Goal: Task Accomplishment & Management: Use online tool/utility

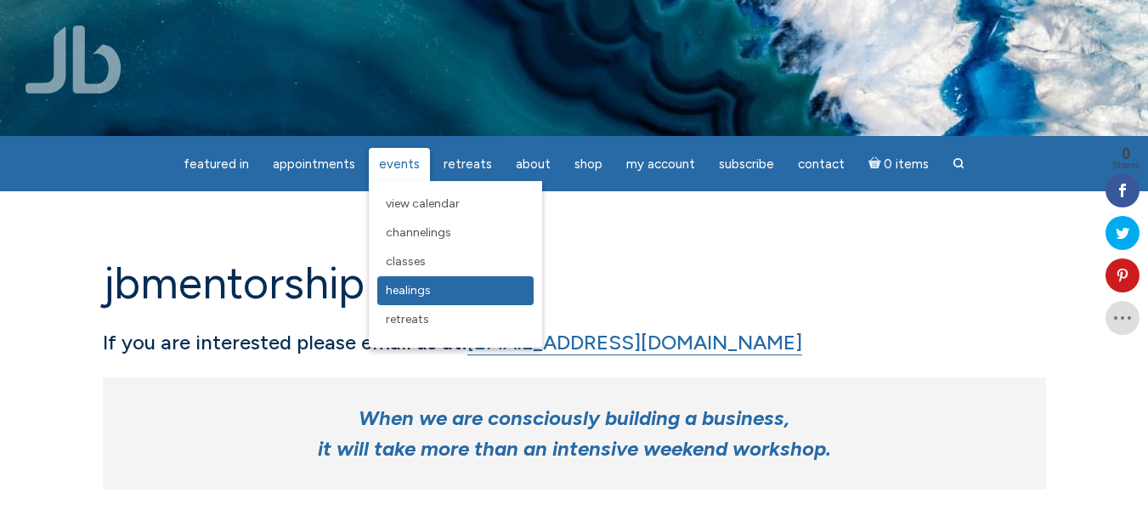
click at [415, 295] on span "Healings" at bounding box center [408, 290] width 45 height 14
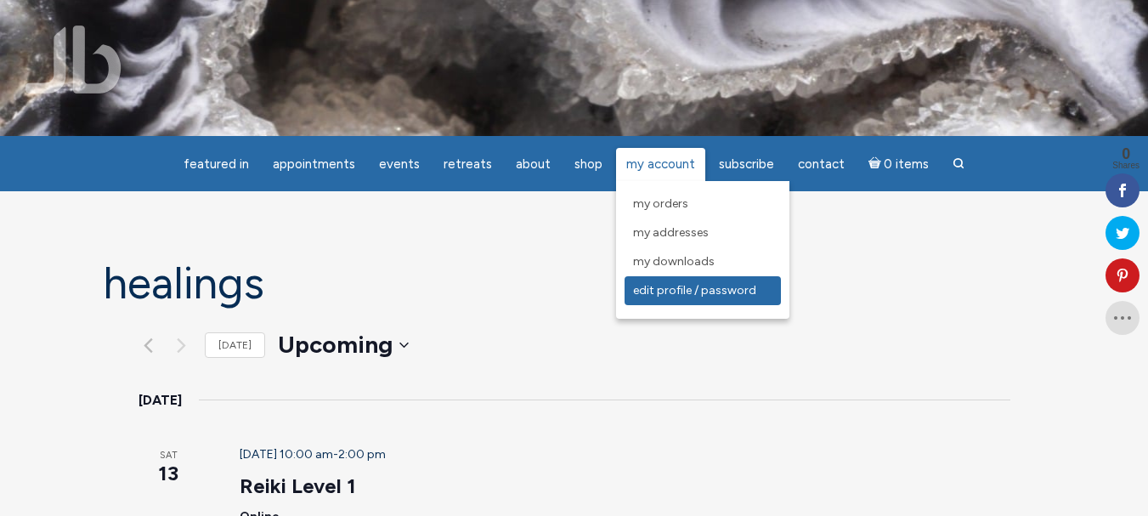
click at [653, 292] on span "Edit Profile / Password" at bounding box center [694, 290] width 123 height 14
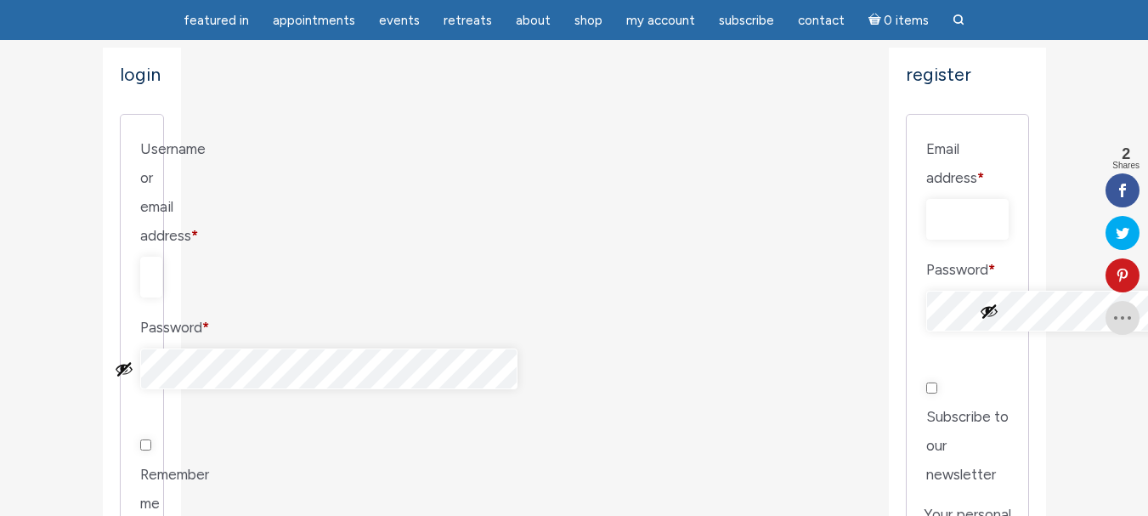
scroll to position [255, 0]
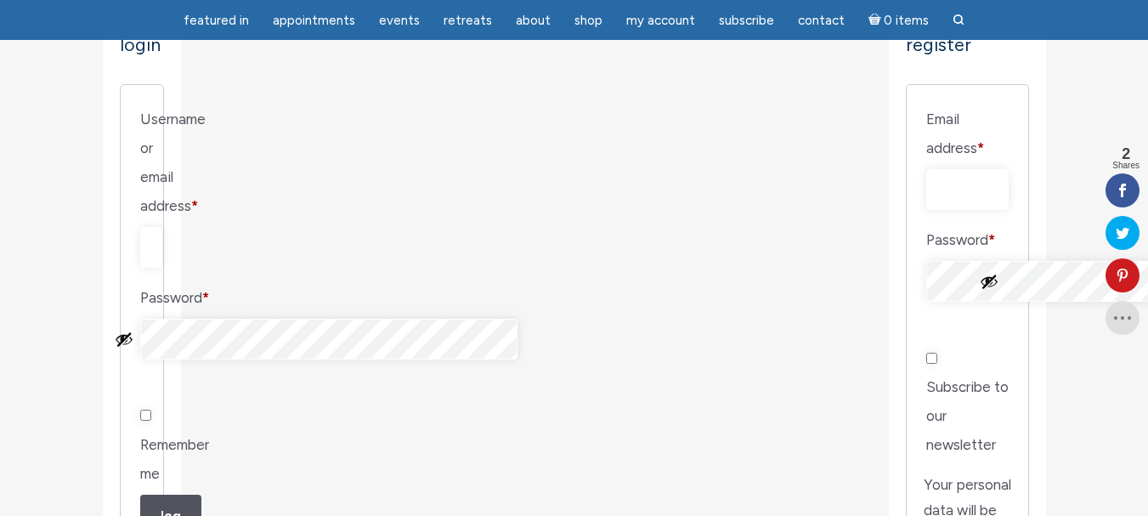
click at [162, 227] on input "Username or email address * Required" at bounding box center [151, 247] width 22 height 41
type input "[EMAIL_ADDRESS][DOMAIN_NAME]"
click at [151, 410] on input "Remember me" at bounding box center [145, 415] width 11 height 11
checkbox input "true"
click at [178, 495] on button "Log in" at bounding box center [170, 523] width 61 height 56
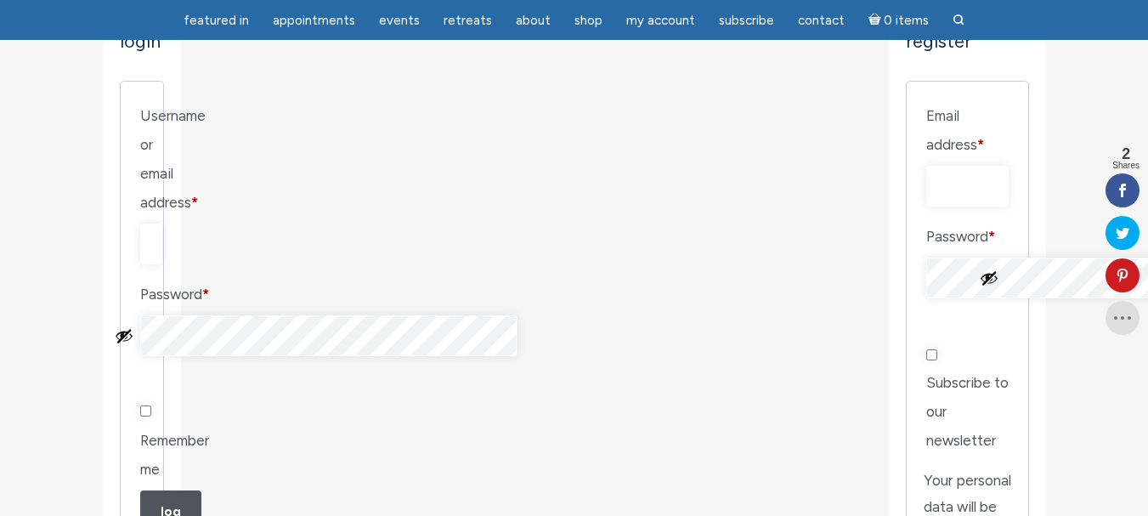
scroll to position [340, 0]
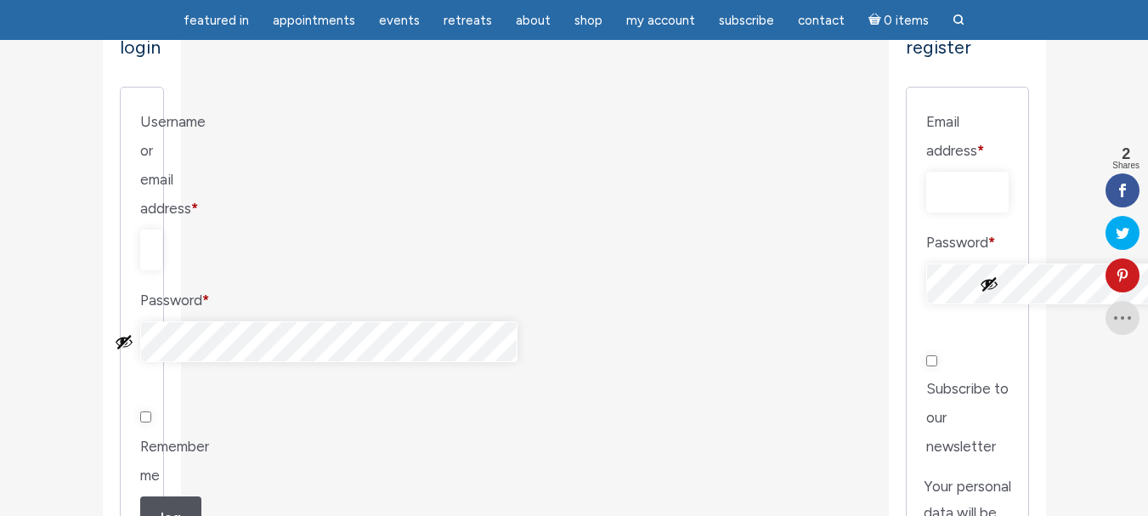
click at [133, 332] on button "Show password" at bounding box center [124, 341] width 19 height 19
drag, startPoint x: 229, startPoint y: 393, endPoint x: 219, endPoint y: 399, distance: 11.1
click at [151, 411] on input "Remember me" at bounding box center [145, 416] width 11 height 11
checkbox input "true"
click at [173, 496] on button "Log in" at bounding box center [170, 524] width 61 height 56
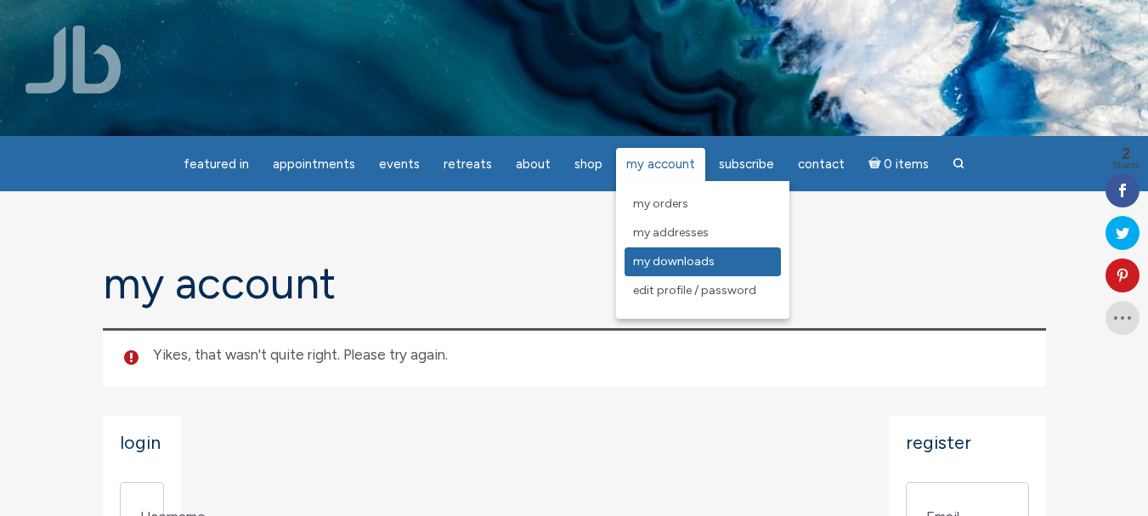
click at [656, 261] on span "My Downloads" at bounding box center [674, 261] width 82 height 14
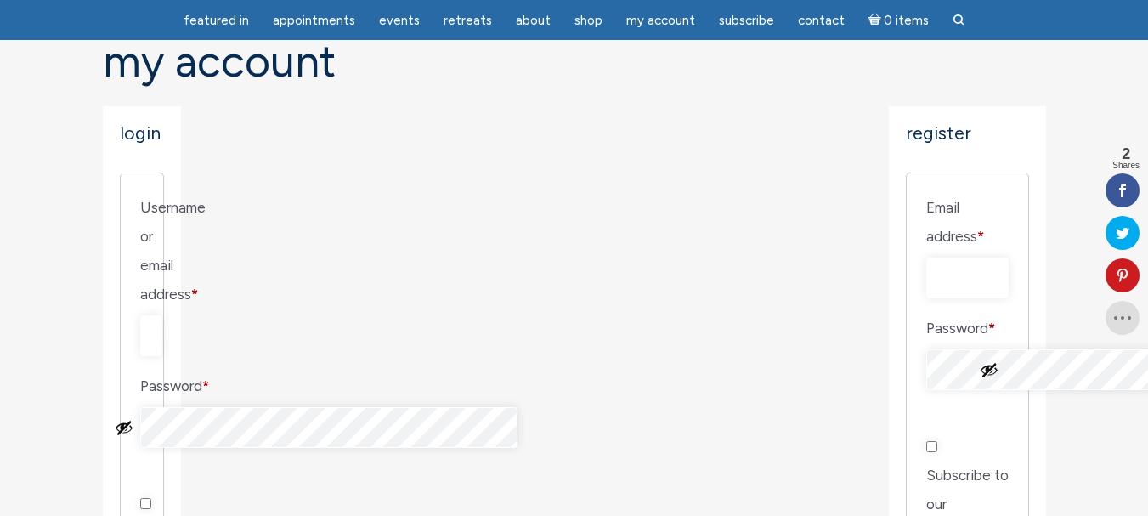
scroll to position [170, 0]
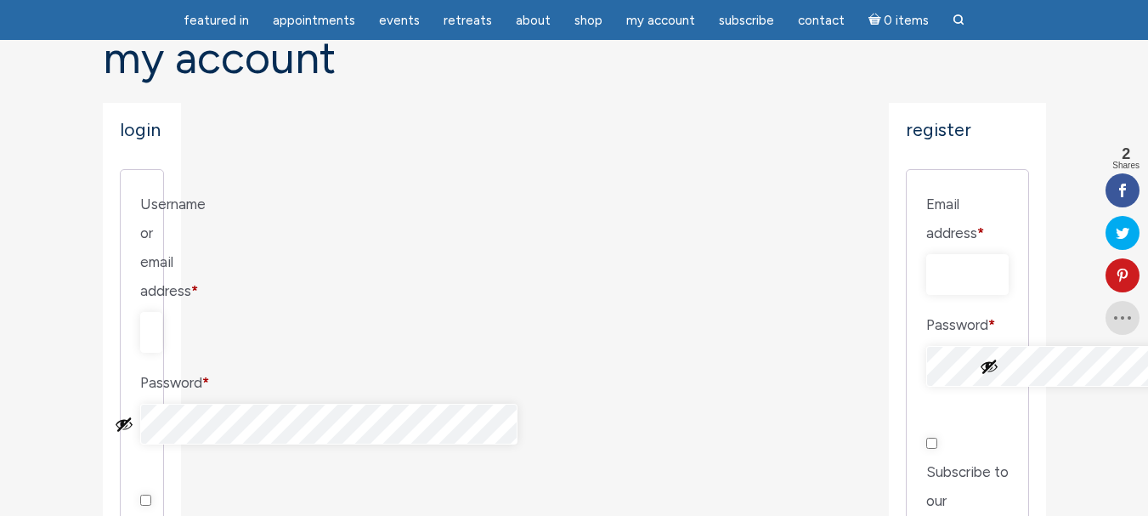
click at [162, 312] on input "Username or email address * Required" at bounding box center [151, 332] width 22 height 41
type input "[EMAIL_ADDRESS][DOMAIN_NAME]"
click at [133, 415] on button "Show password" at bounding box center [124, 424] width 19 height 19
click at [133, 415] on button "Hide password" at bounding box center [124, 424] width 19 height 19
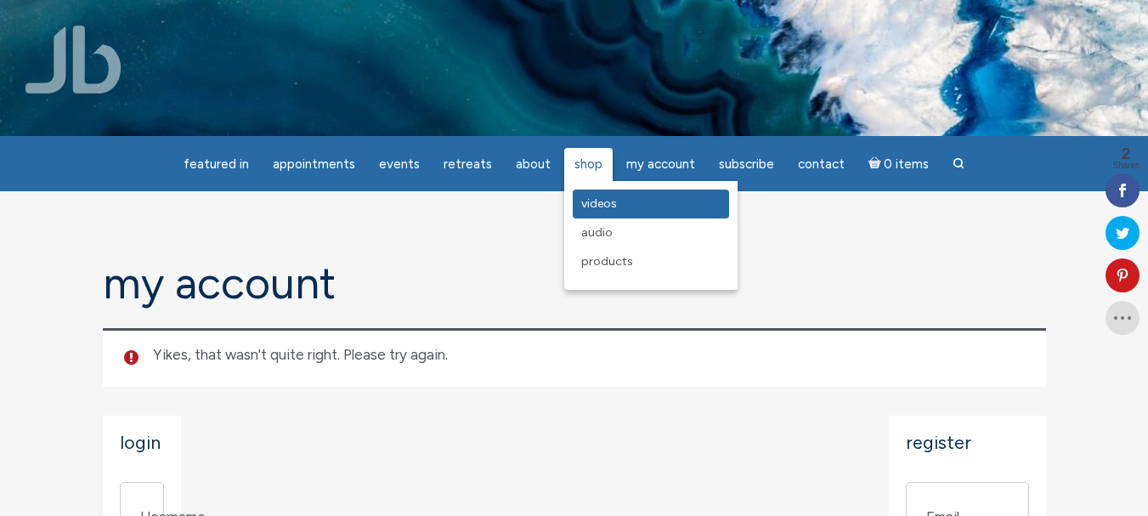
click at [589, 210] on span "Videos" at bounding box center [599, 203] width 36 height 14
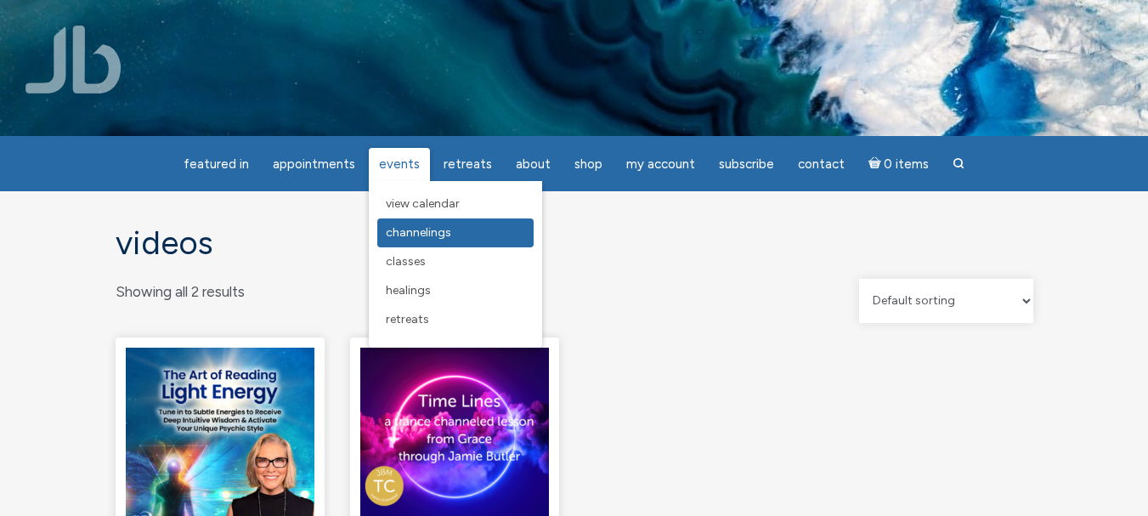
click at [411, 239] on span "Channelings" at bounding box center [418, 232] width 65 height 14
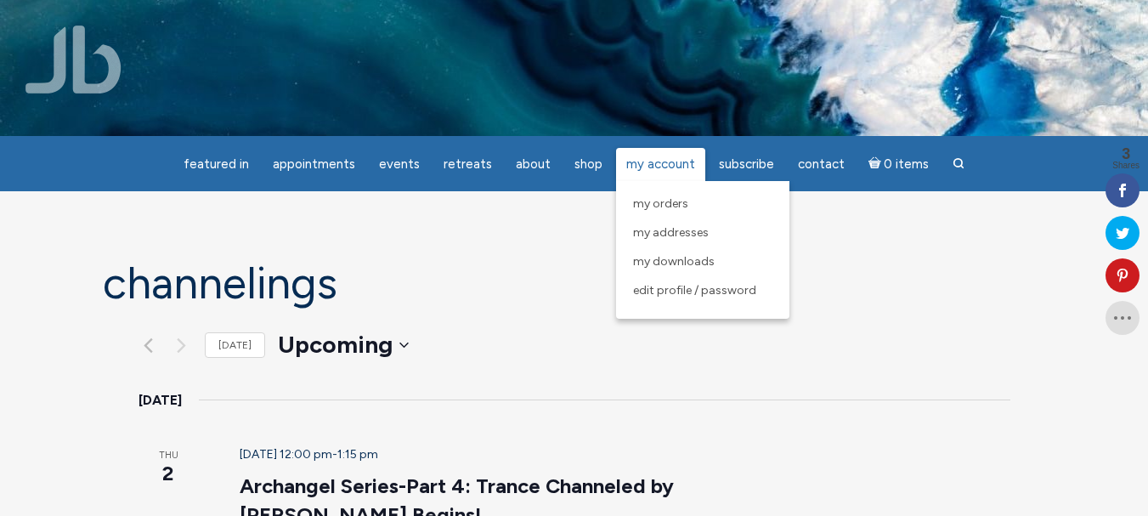
click at [656, 167] on span "My Account" at bounding box center [660, 163] width 69 height 15
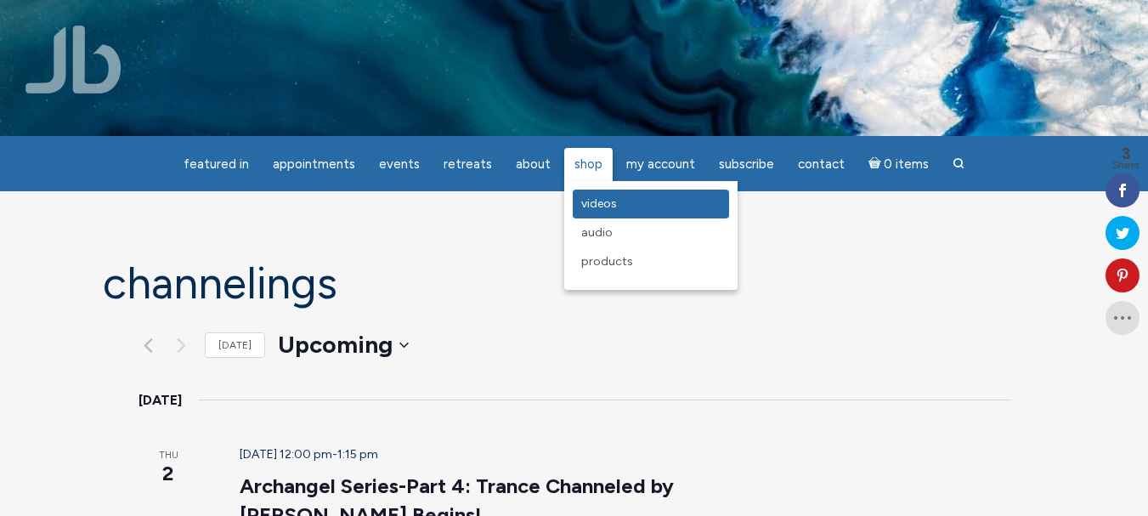
click at [602, 210] on span "Videos" at bounding box center [599, 203] width 36 height 14
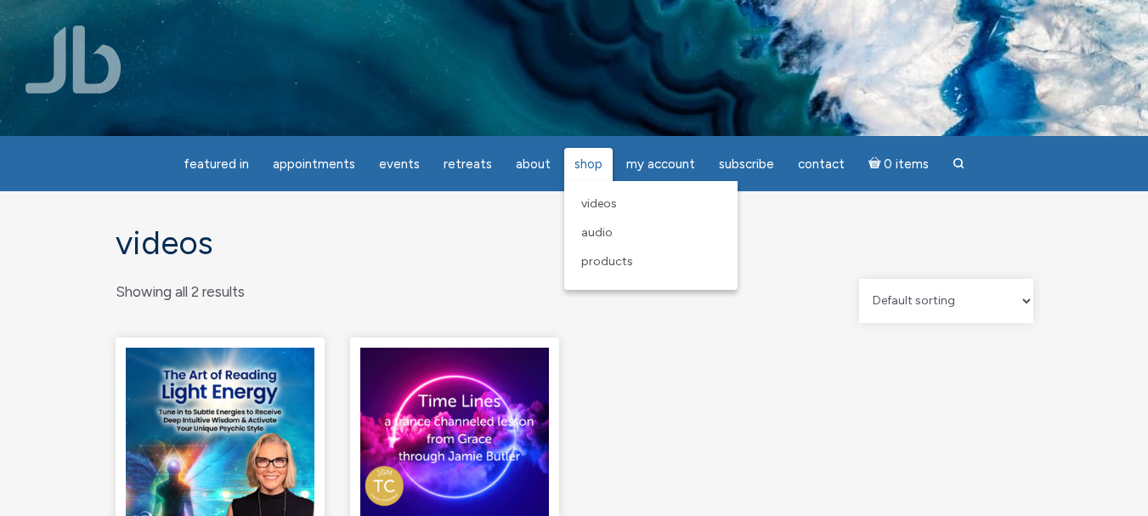
click at [597, 168] on span "Shop" at bounding box center [588, 163] width 28 height 15
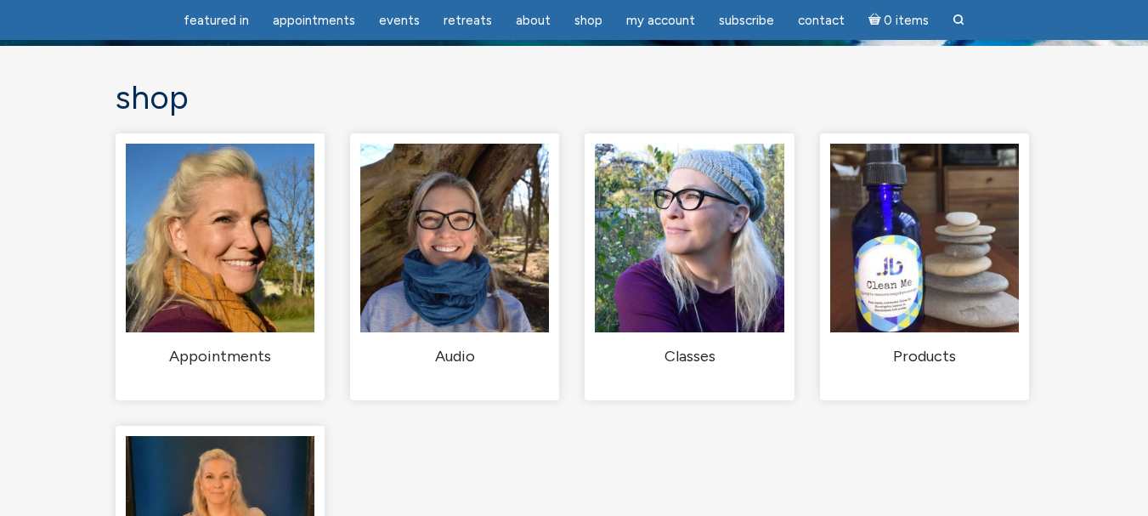
scroll to position [85, 0]
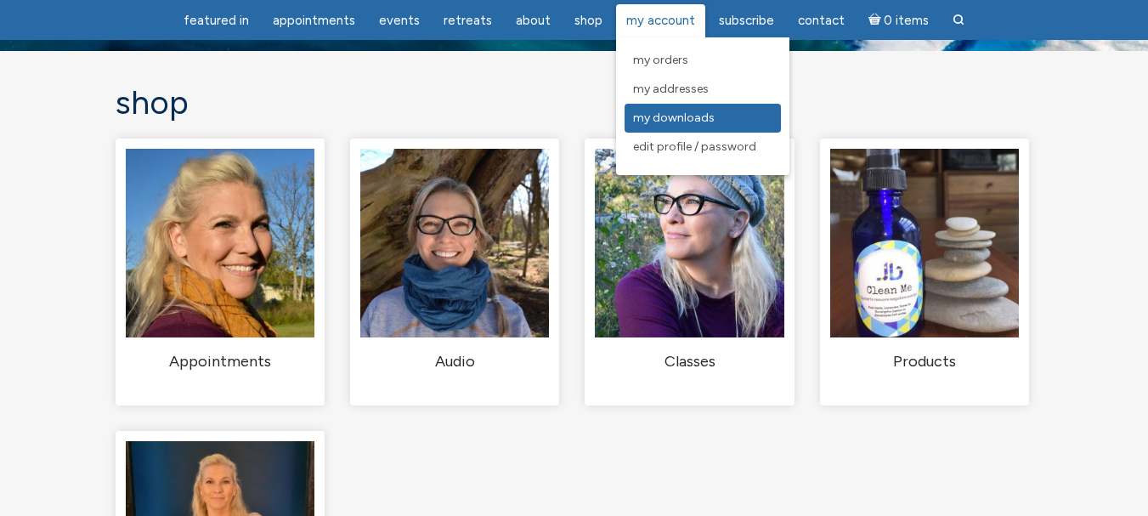
click at [671, 117] on span "My Downloads" at bounding box center [674, 117] width 82 height 14
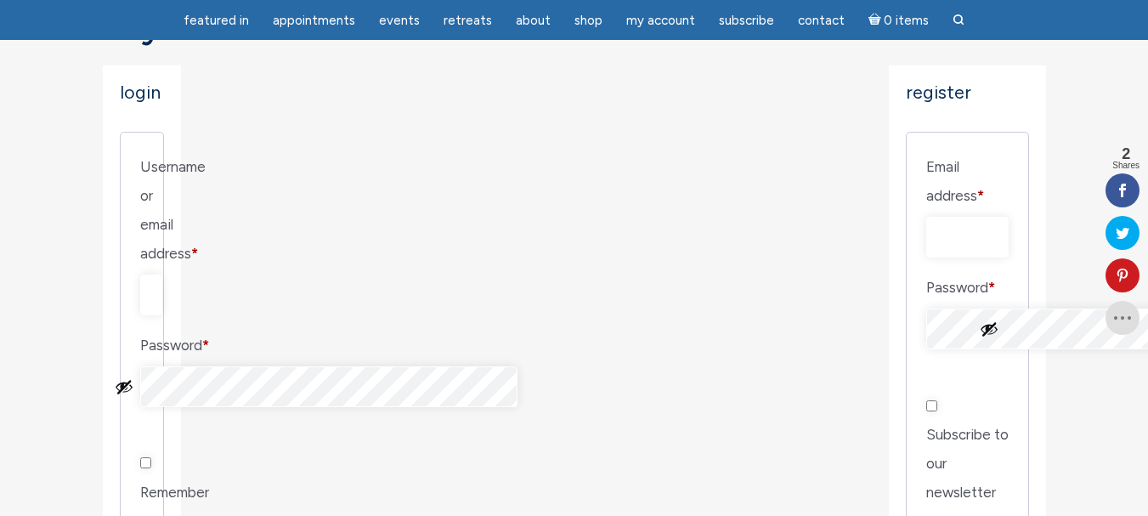
scroll to position [255, 0]
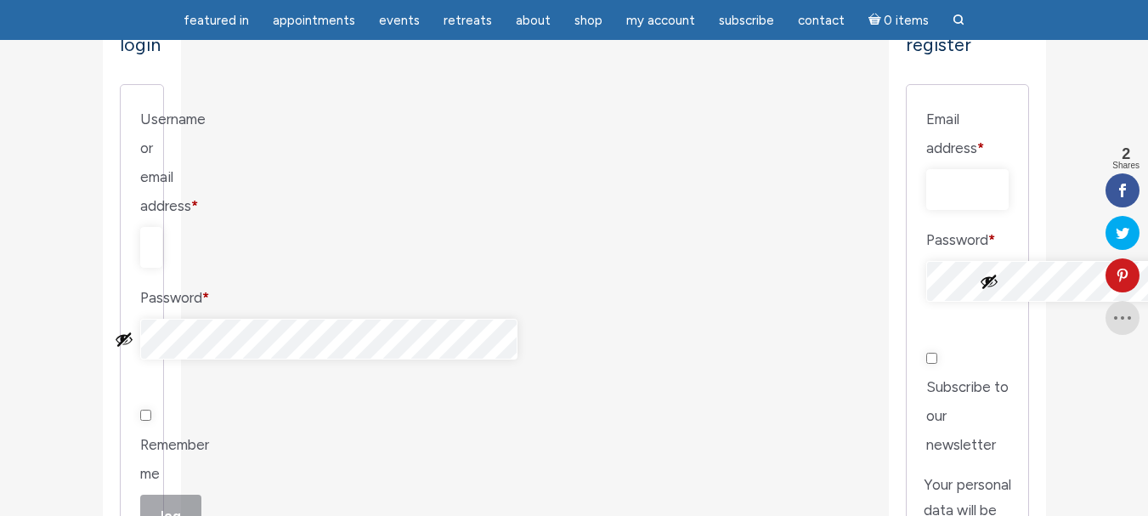
click at [926, 169] on input "Email address * Required" at bounding box center [967, 189] width 82 height 41
type input "gretamtb@gmail.com"
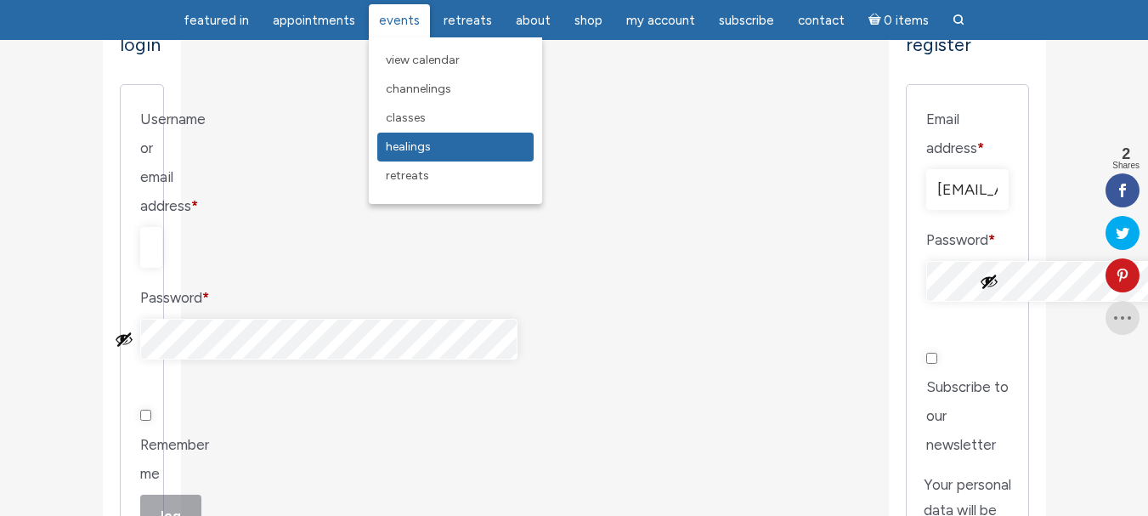
click at [410, 146] on span "Healings" at bounding box center [408, 146] width 45 height 14
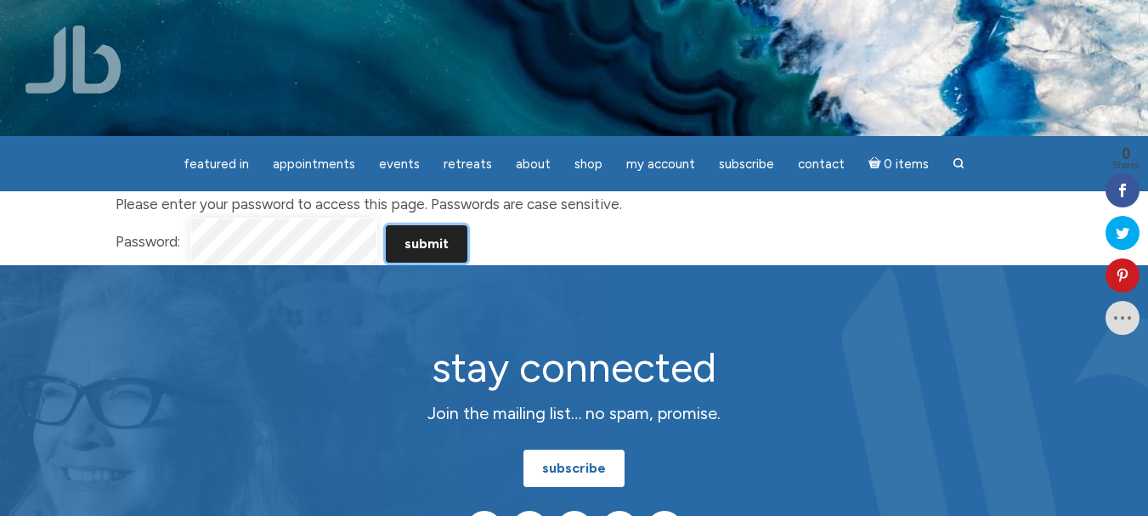
click at [416, 242] on input "Submit" at bounding box center [427, 243] width 82 height 37
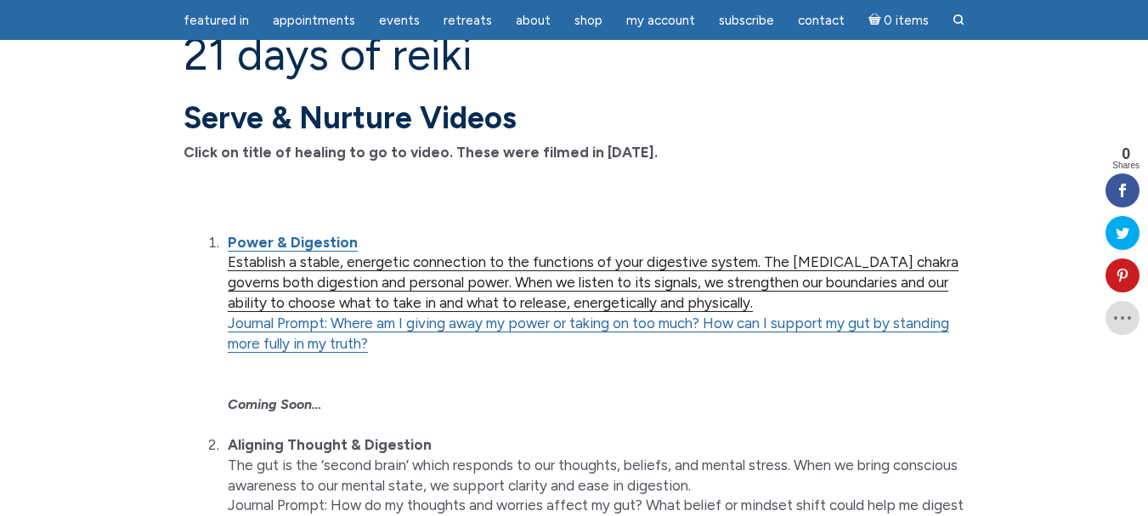
scroll to position [170, 0]
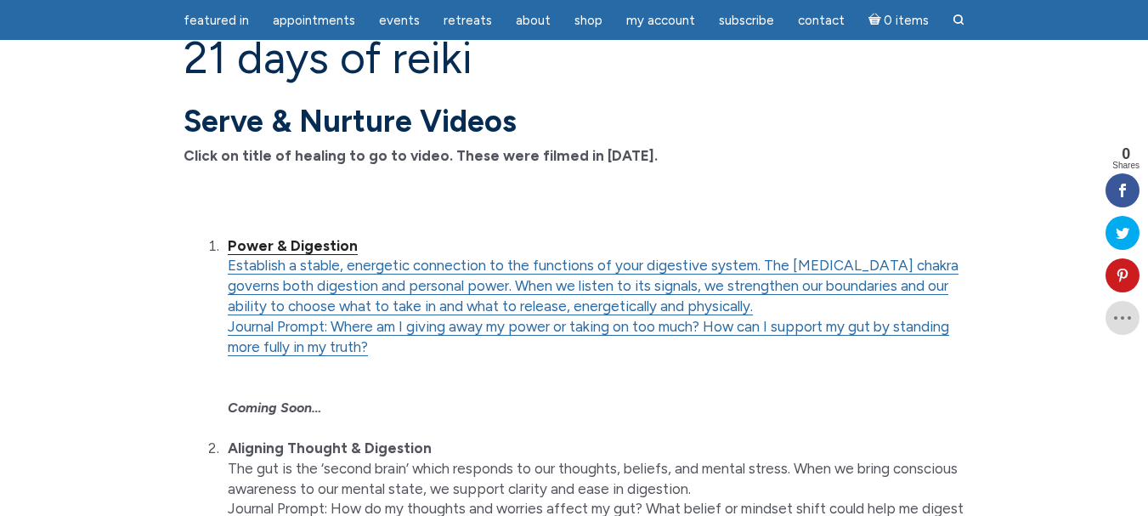
click at [315, 248] on strong "Power & Digestion" at bounding box center [293, 245] width 130 height 17
